Goal: Transaction & Acquisition: Book appointment/travel/reservation

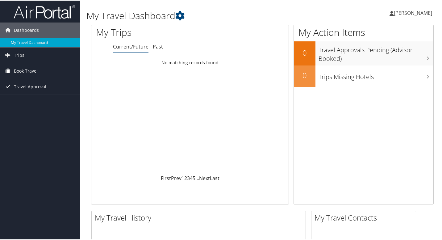
click at [32, 71] on span "Book Travel" at bounding box center [26, 70] width 24 height 15
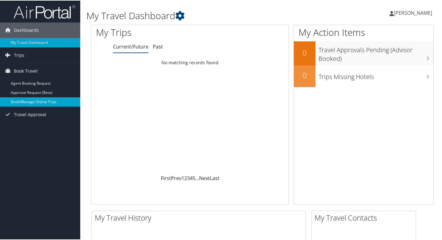
click at [37, 101] on link "Book/Manage Online Trips" at bounding box center [40, 101] width 80 height 9
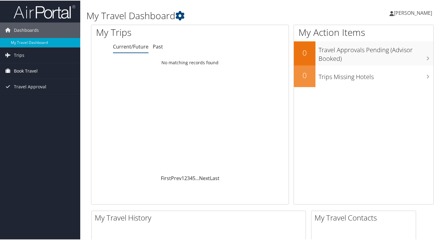
click at [31, 74] on span "Book Travel" at bounding box center [26, 70] width 24 height 15
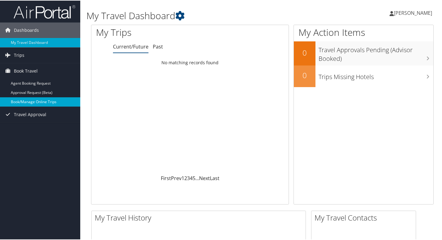
click at [35, 101] on link "Book/Manage Online Trips" at bounding box center [40, 101] width 80 height 9
